Goal: Task Accomplishment & Management: Manage account settings

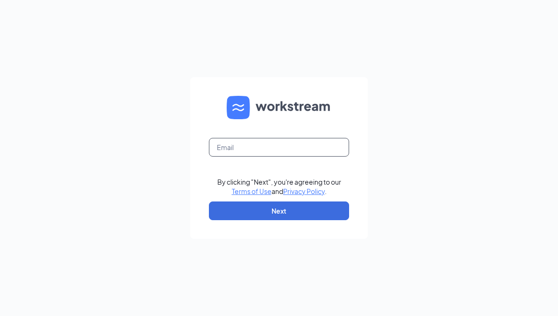
click at [249, 151] on input "text" at bounding box center [279, 147] width 140 height 19
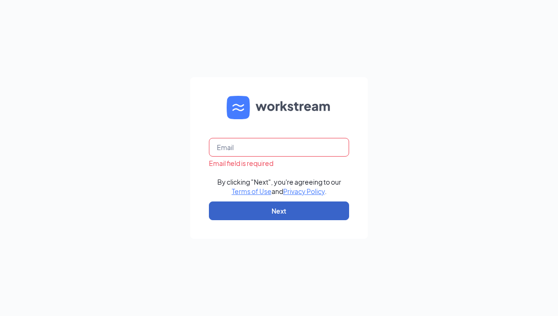
click at [247, 212] on button "Next" at bounding box center [279, 210] width 140 height 19
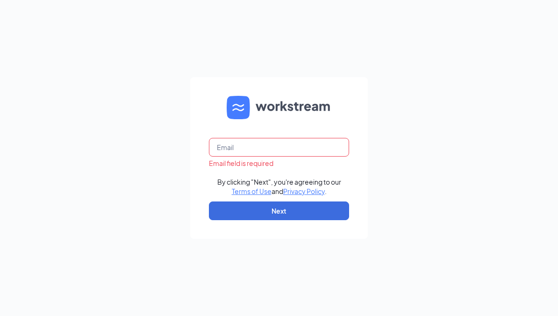
click at [236, 150] on input "text" at bounding box center [279, 147] width 140 height 19
type input "[EMAIL_ADDRESS][DOMAIN_NAME]"
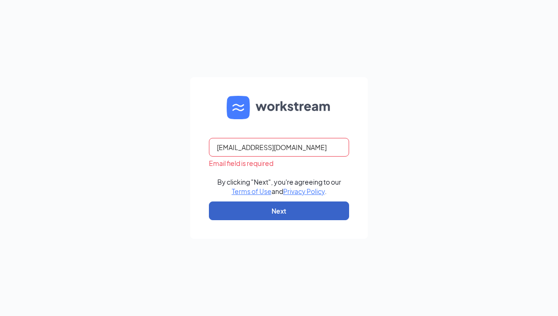
click at [253, 216] on button "Next" at bounding box center [279, 210] width 140 height 19
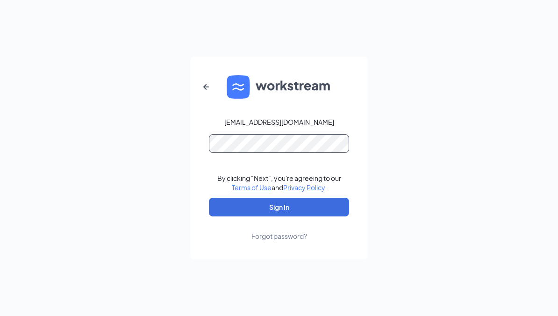
click at [209, 198] on button "Sign In" at bounding box center [279, 207] width 140 height 19
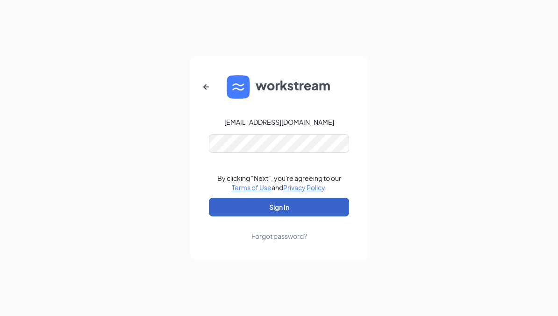
click at [259, 211] on button "Sign In" at bounding box center [279, 207] width 140 height 19
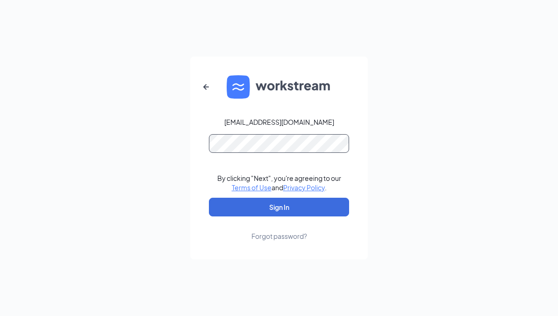
click at [209, 198] on button "Sign In" at bounding box center [279, 207] width 140 height 19
click at [198, 148] on form "[EMAIL_ADDRESS][DOMAIN_NAME] Credential mismatches. By clicking "Next", you're …" at bounding box center [279, 158] width 178 height 203
click at [201, 144] on form "[EMAIL_ADDRESS][DOMAIN_NAME] Credential mismatches. By clicking "Next", you're …" at bounding box center [279, 158] width 178 height 203
click at [209, 198] on button "Sign In" at bounding box center [279, 207] width 140 height 19
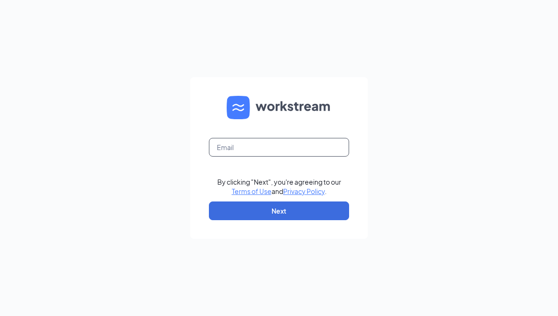
click at [222, 147] on input "text" at bounding box center [279, 147] width 140 height 19
type input "chefjess85@gmail.com"
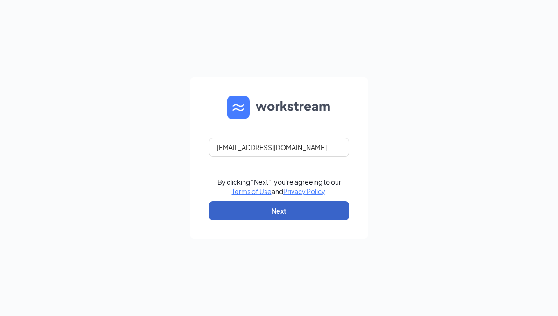
click at [238, 212] on button "Next" at bounding box center [279, 210] width 140 height 19
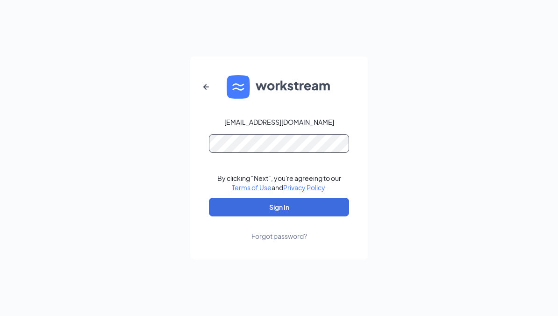
click at [209, 198] on button "Sign In" at bounding box center [279, 207] width 140 height 19
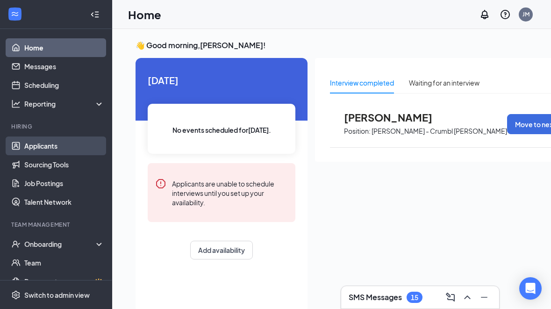
click at [35, 143] on link "Applicants" at bounding box center [64, 146] width 80 height 19
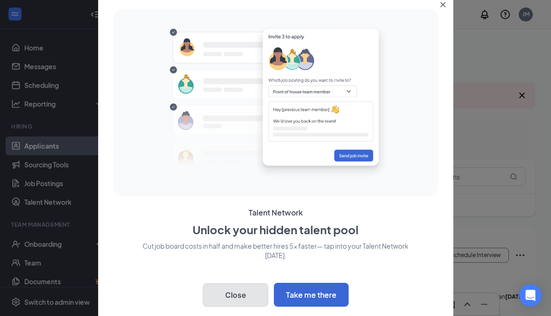
click at [239, 294] on button "Close" at bounding box center [235, 294] width 65 height 23
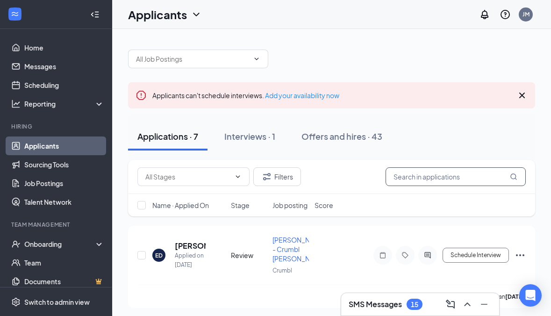
click at [416, 175] on input "text" at bounding box center [456, 176] width 140 height 19
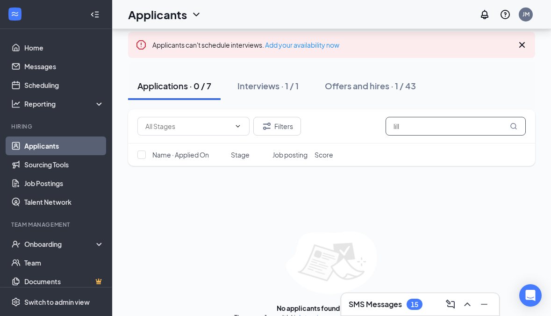
scroll to position [49, 0]
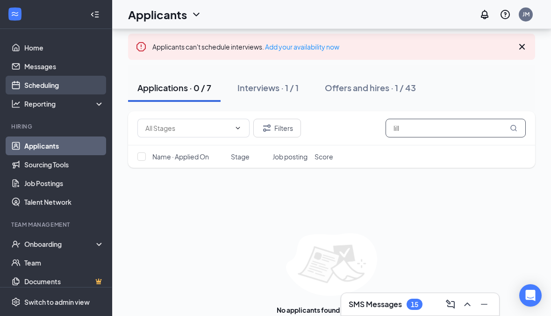
type input "lill"
click at [36, 83] on link "Scheduling" at bounding box center [64, 85] width 80 height 19
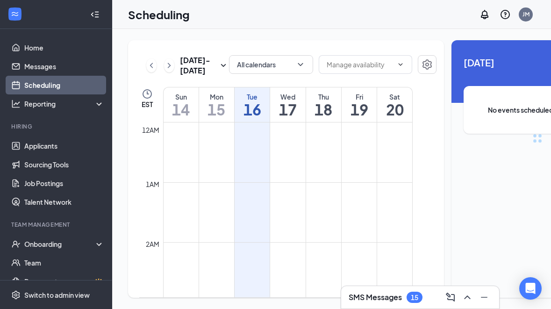
scroll to position [460, 0]
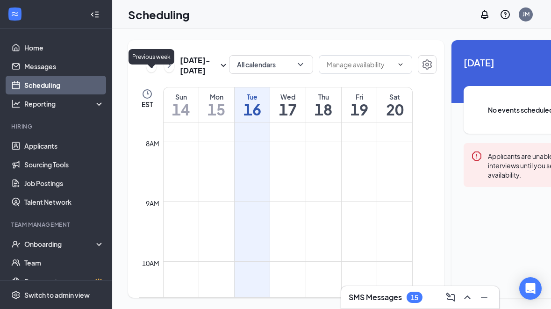
click at [153, 71] on icon "ChevronLeft" at bounding box center [151, 65] width 9 height 11
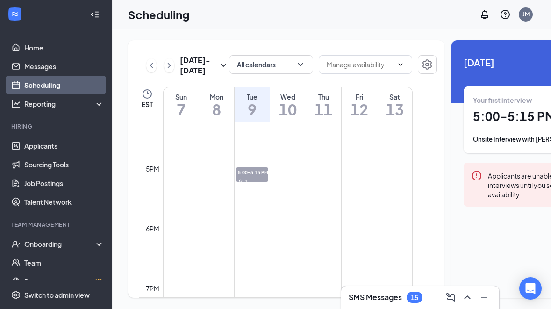
scroll to position [974, 0]
click at [250, 176] on span "5:00-5:15 PM" at bounding box center [252, 170] width 32 height 9
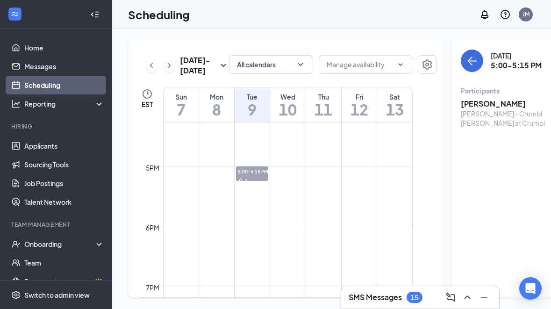
click at [468, 103] on h3 "Lillian Paradise" at bounding box center [510, 104] width 98 height 10
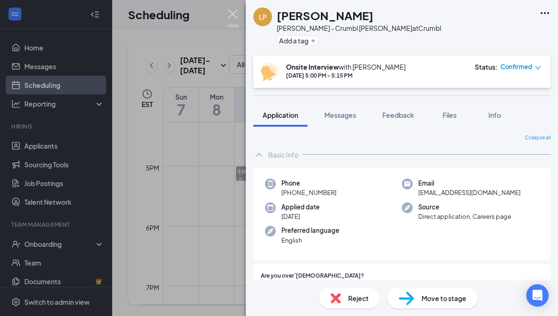
click at [235, 14] on img at bounding box center [233, 18] width 12 height 18
